Goal: Task Accomplishment & Management: Use online tool/utility

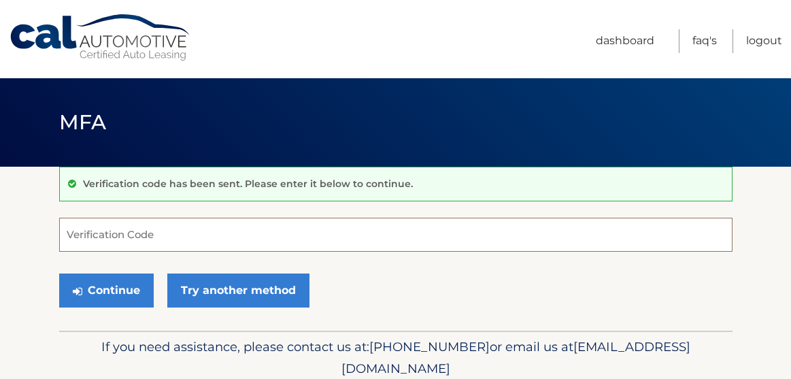
click at [140, 244] on input "Verification Code" at bounding box center [395, 235] width 673 height 34
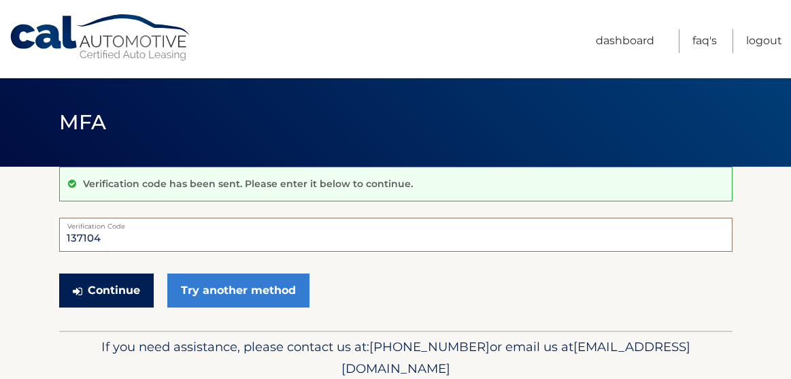
type input "137104"
click at [84, 288] on button "Continue" at bounding box center [106, 290] width 95 height 34
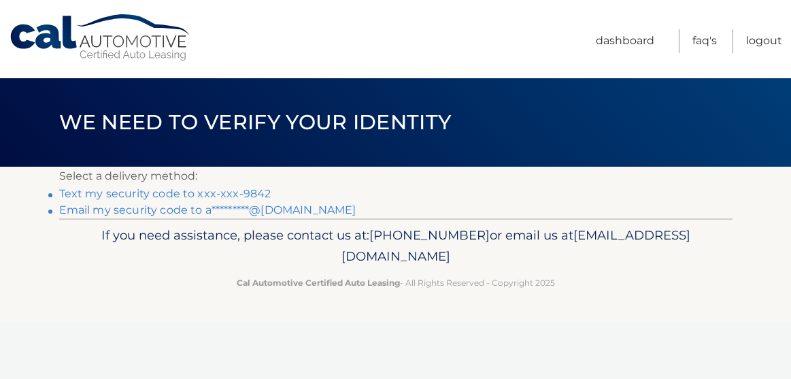
click at [154, 194] on link "Text my security code to xxx-xxx-9842" at bounding box center [165, 193] width 212 height 13
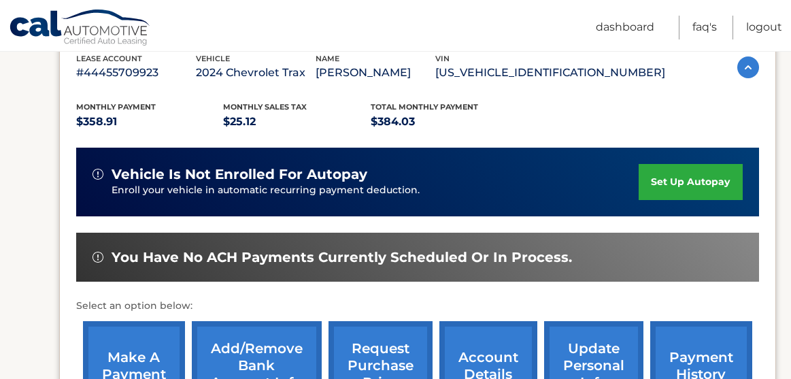
scroll to position [290, 0]
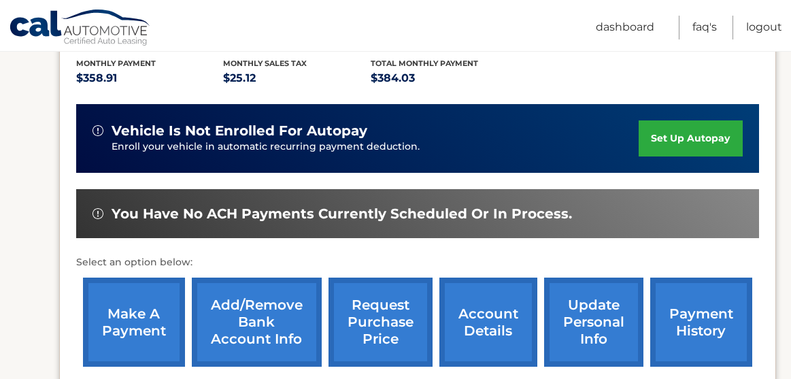
click at [135, 314] on link "make a payment" at bounding box center [134, 322] width 102 height 89
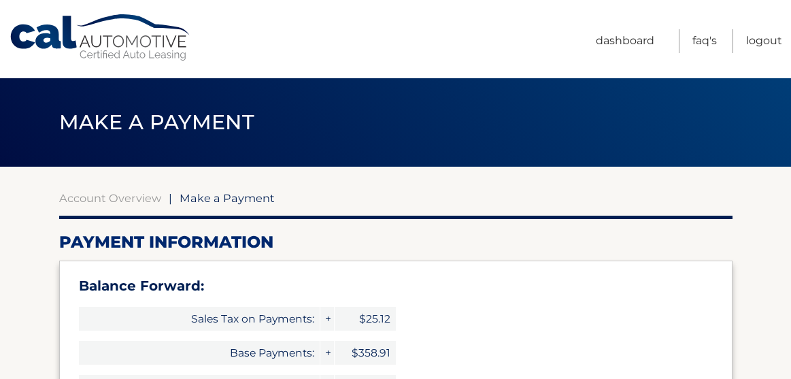
select select "YmQyODgyYWItZWI2Yy00YzQ3LWJmODQtZGVkN2U4NWY4ZWIx"
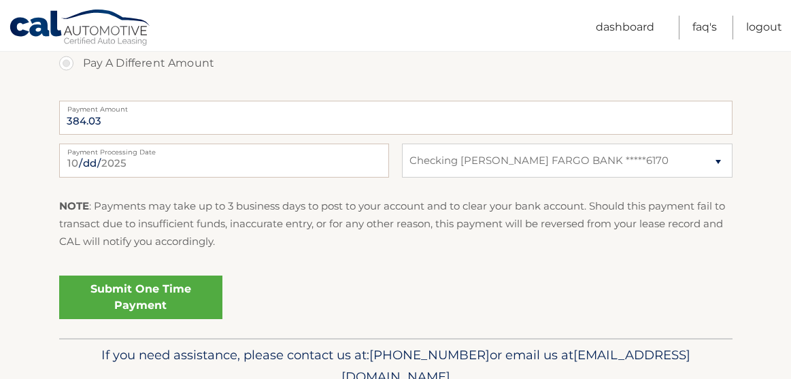
scroll to position [620, 0]
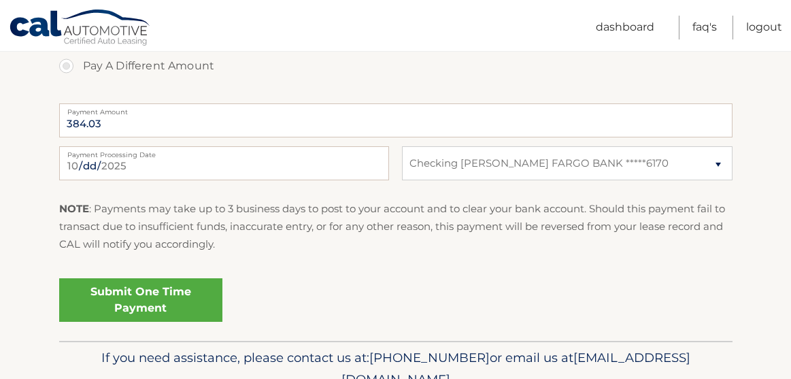
click at [147, 298] on link "Submit One Time Payment" at bounding box center [140, 300] width 163 height 44
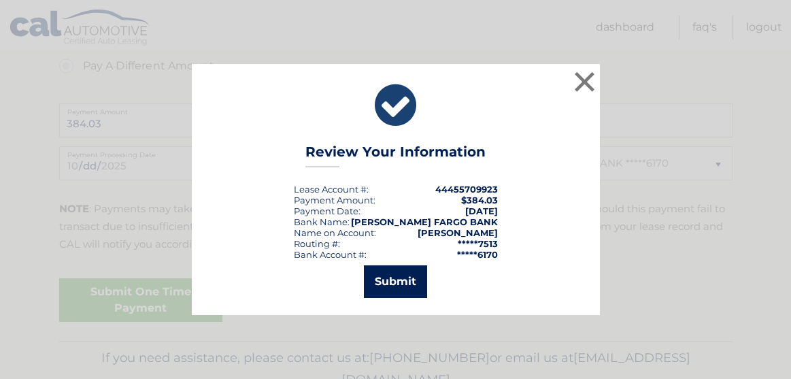
click at [402, 282] on button "Submit" at bounding box center [395, 281] width 63 height 33
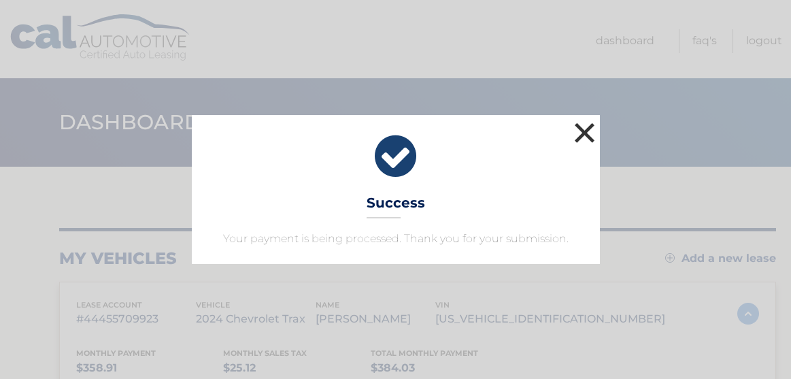
click at [590, 137] on button "×" at bounding box center [584, 132] width 27 height 27
